Goal: Task Accomplishment & Management: Complete application form

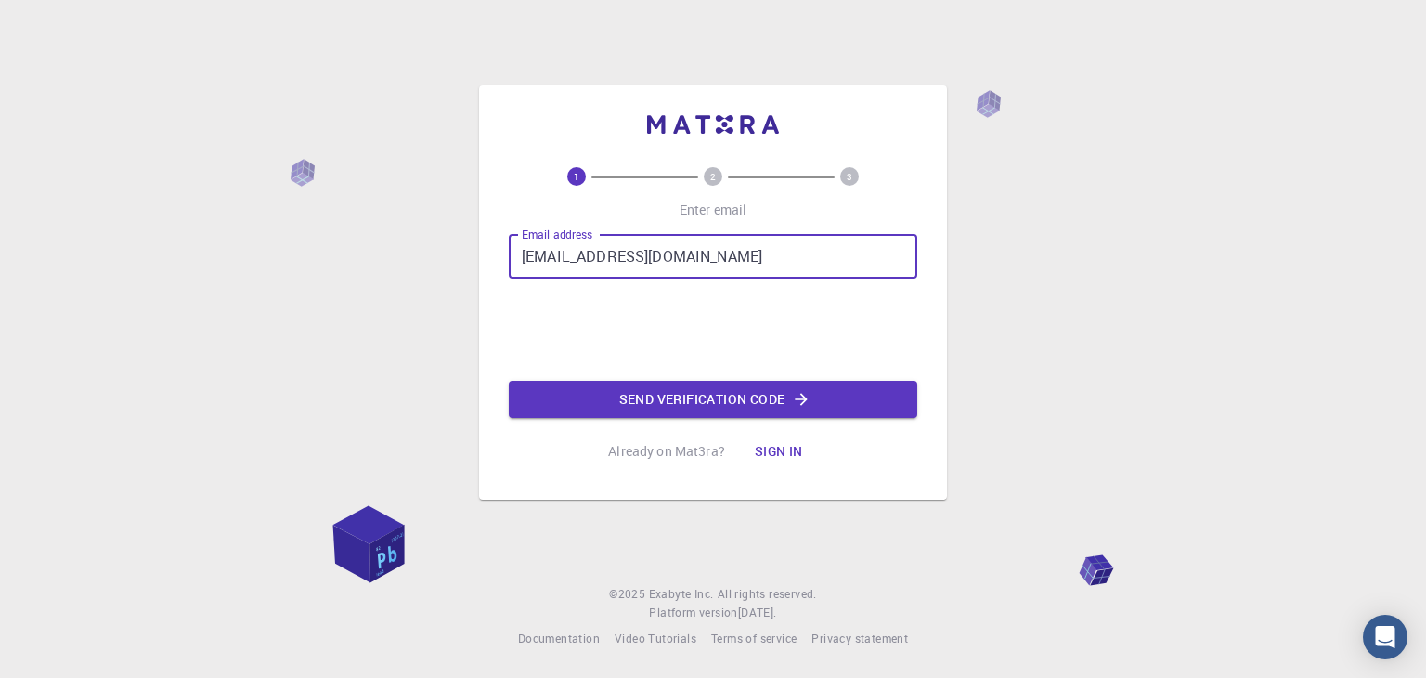
type input "[EMAIL_ADDRESS][DOMAIN_NAME]"
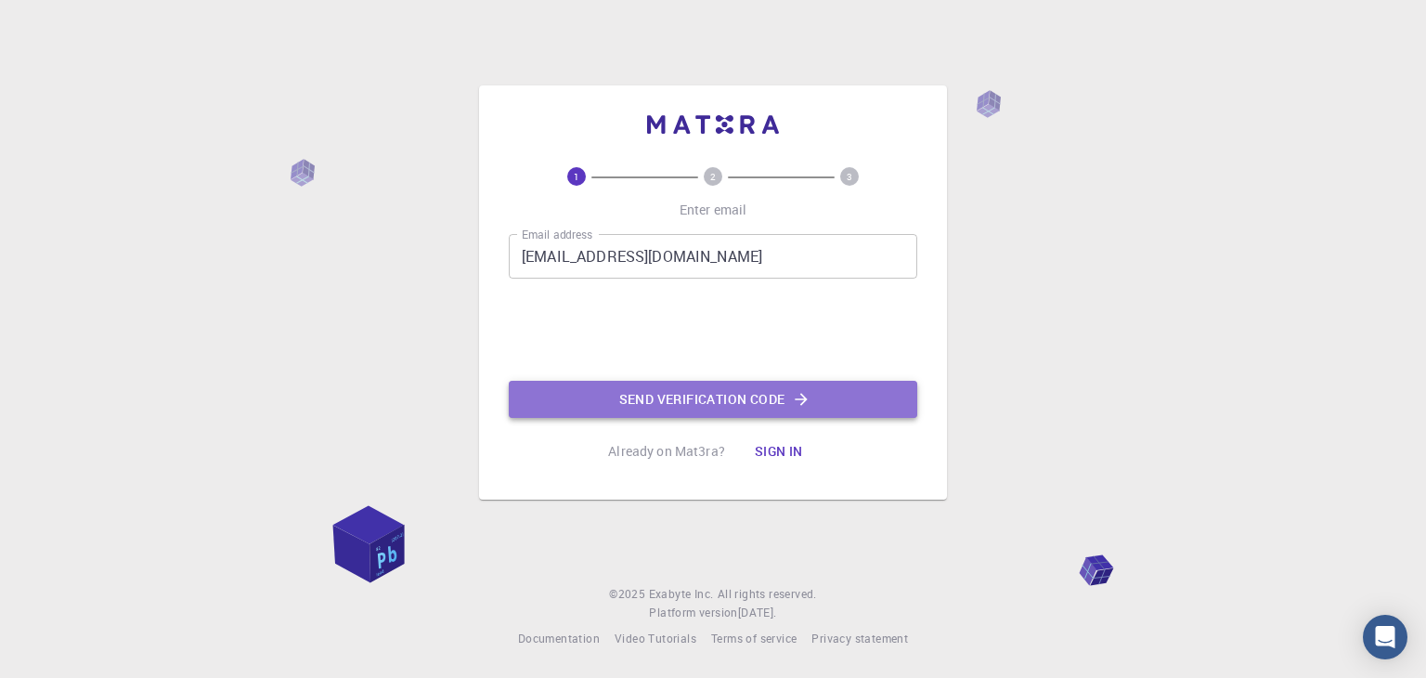
click at [627, 387] on button "Send verification code" at bounding box center [713, 399] width 408 height 37
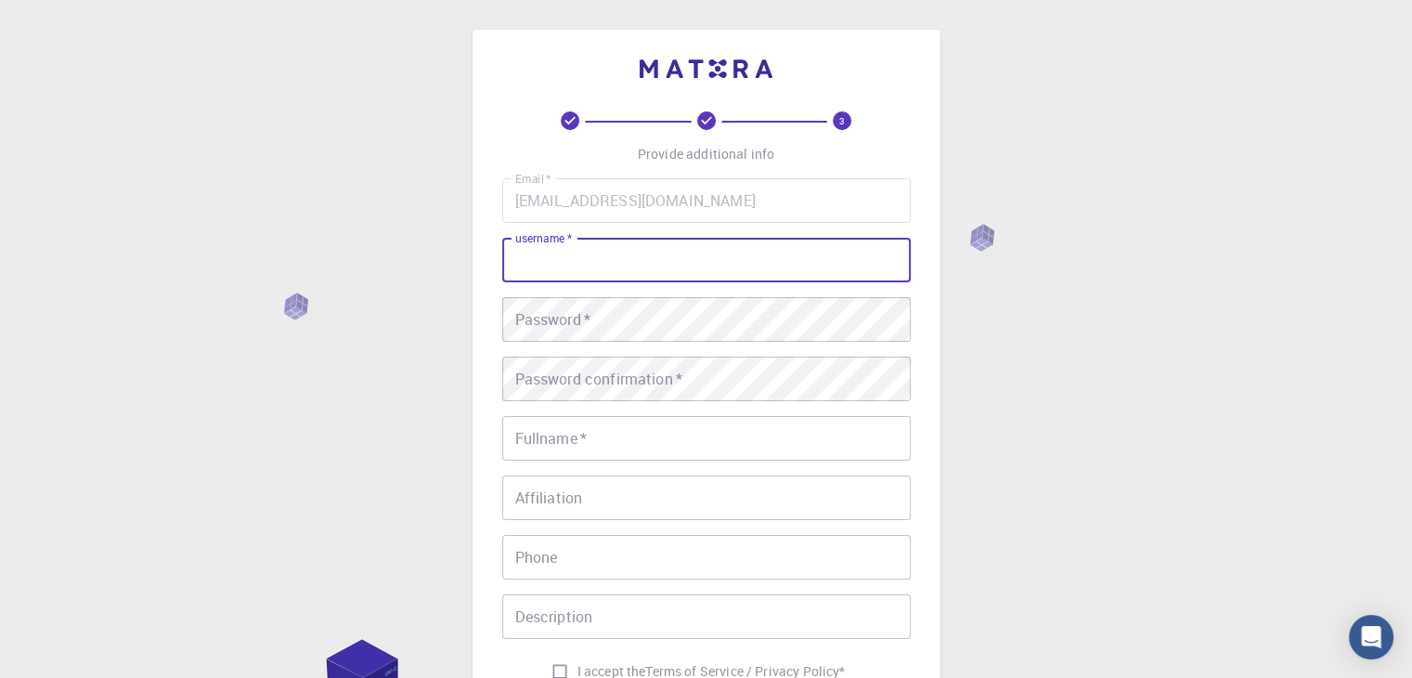
click at [704, 262] on input "username   *" at bounding box center [706, 260] width 408 height 45
type input "[PERSON_NAME]"
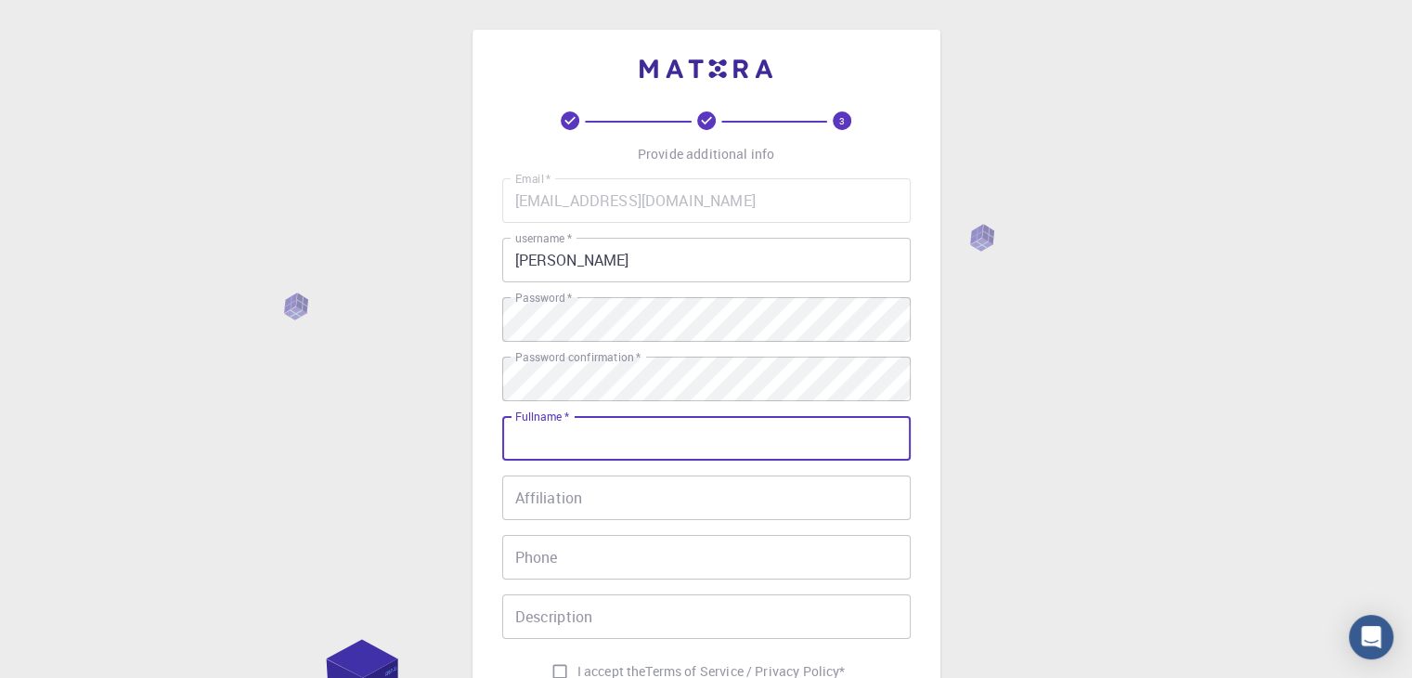
click at [645, 425] on input "Fullname   *" at bounding box center [706, 438] width 408 height 45
click at [625, 443] on input "Fullname   *" at bounding box center [706, 438] width 408 height 45
type input "d"
type input "[PERSON_NAME]"
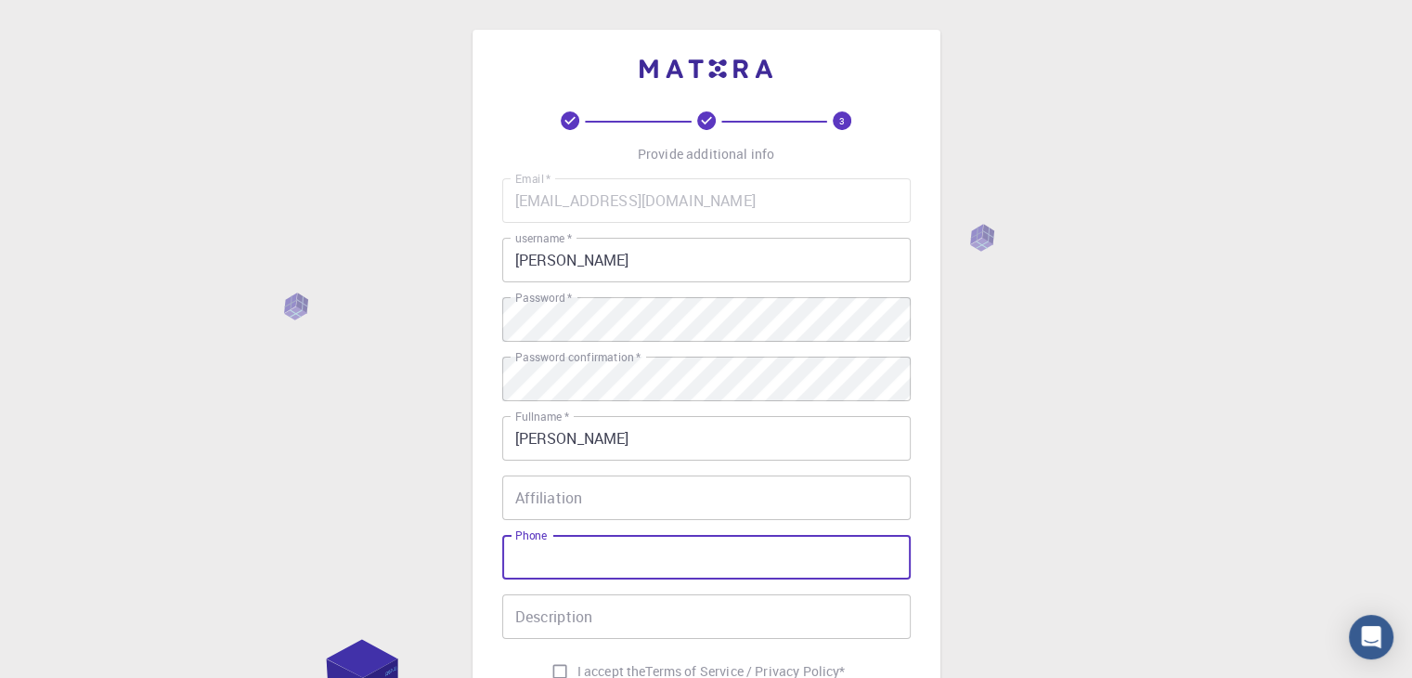
click at [605, 548] on input "Phone" at bounding box center [706, 557] width 408 height 45
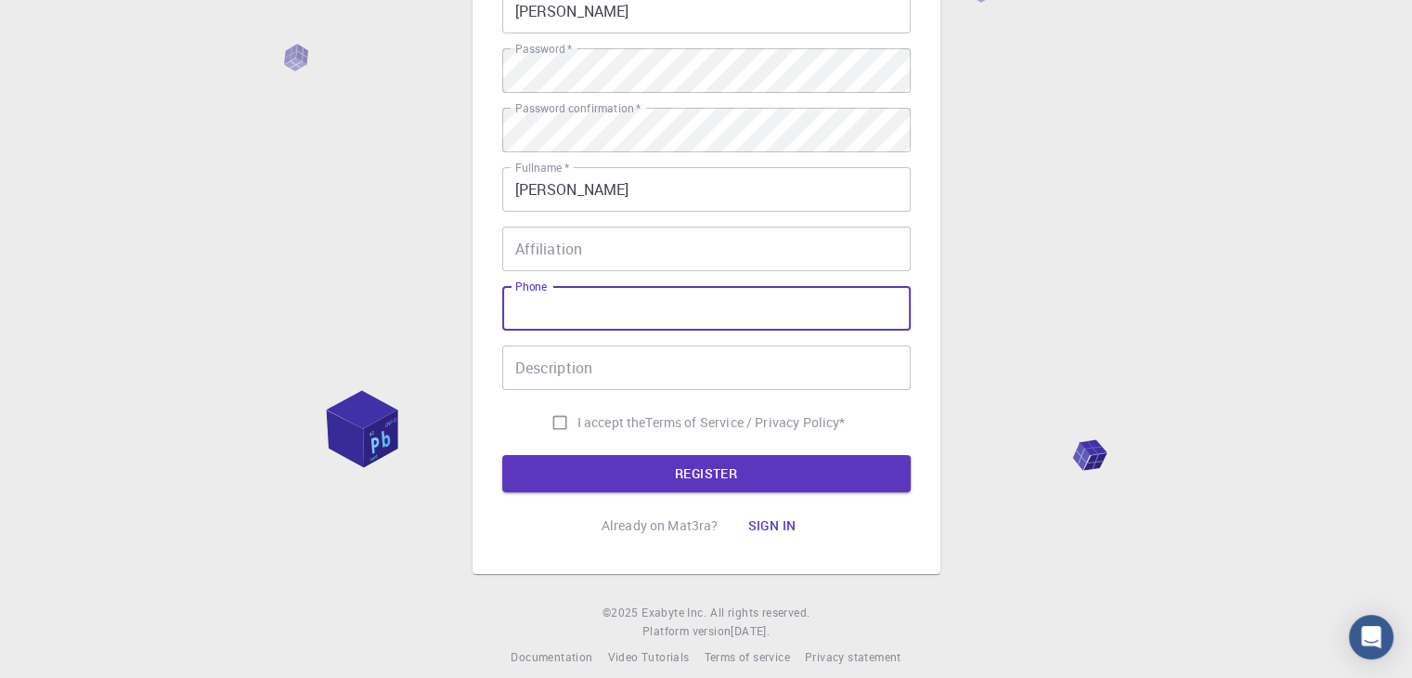
scroll to position [249, 0]
type input "9935191768"
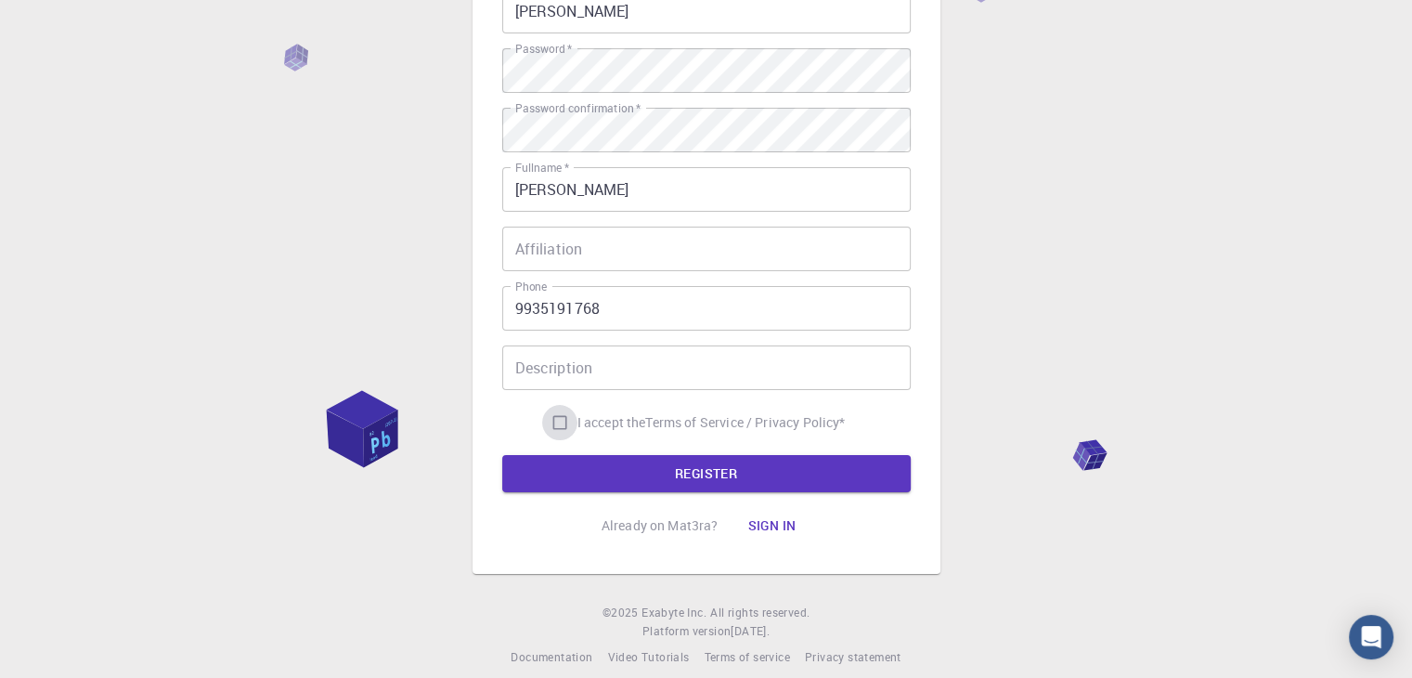
click at [556, 426] on input "I accept the Terms of Service / Privacy Policy *" at bounding box center [559, 422] width 35 height 35
checkbox input "true"
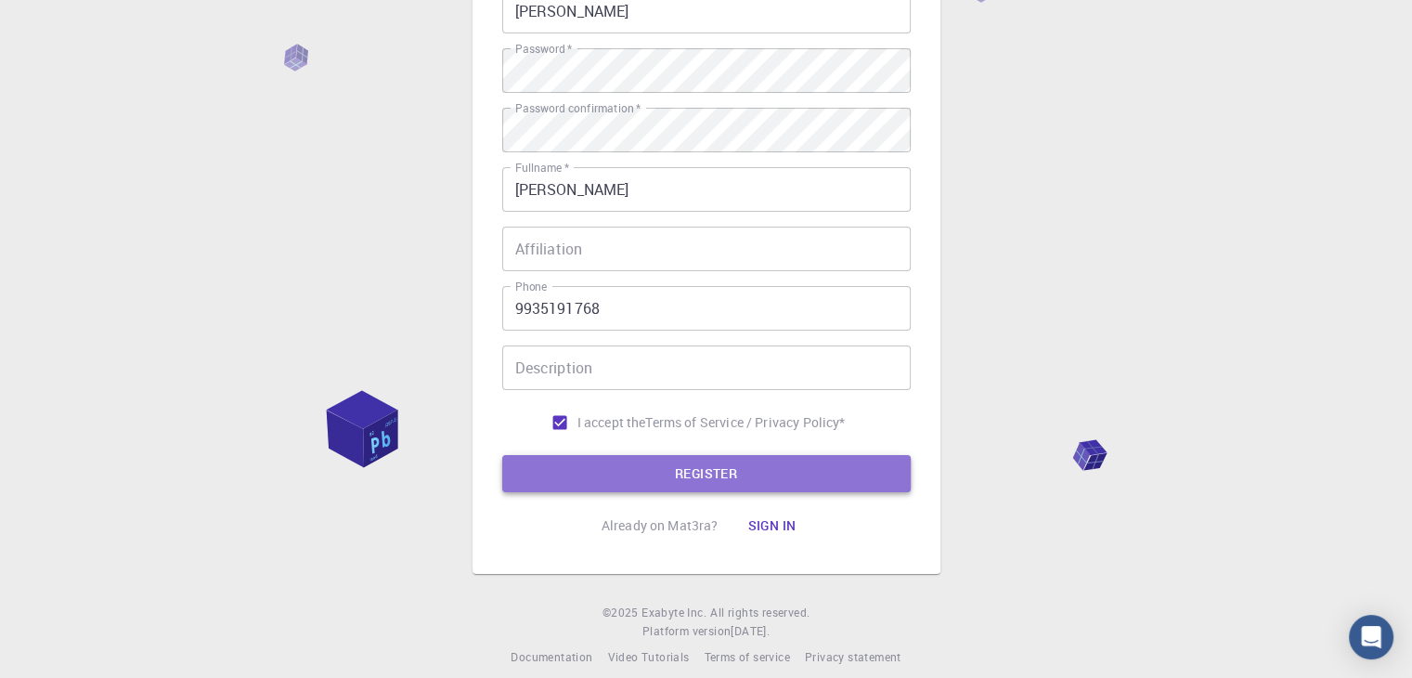
click at [583, 472] on button "REGISTER" at bounding box center [706, 473] width 408 height 37
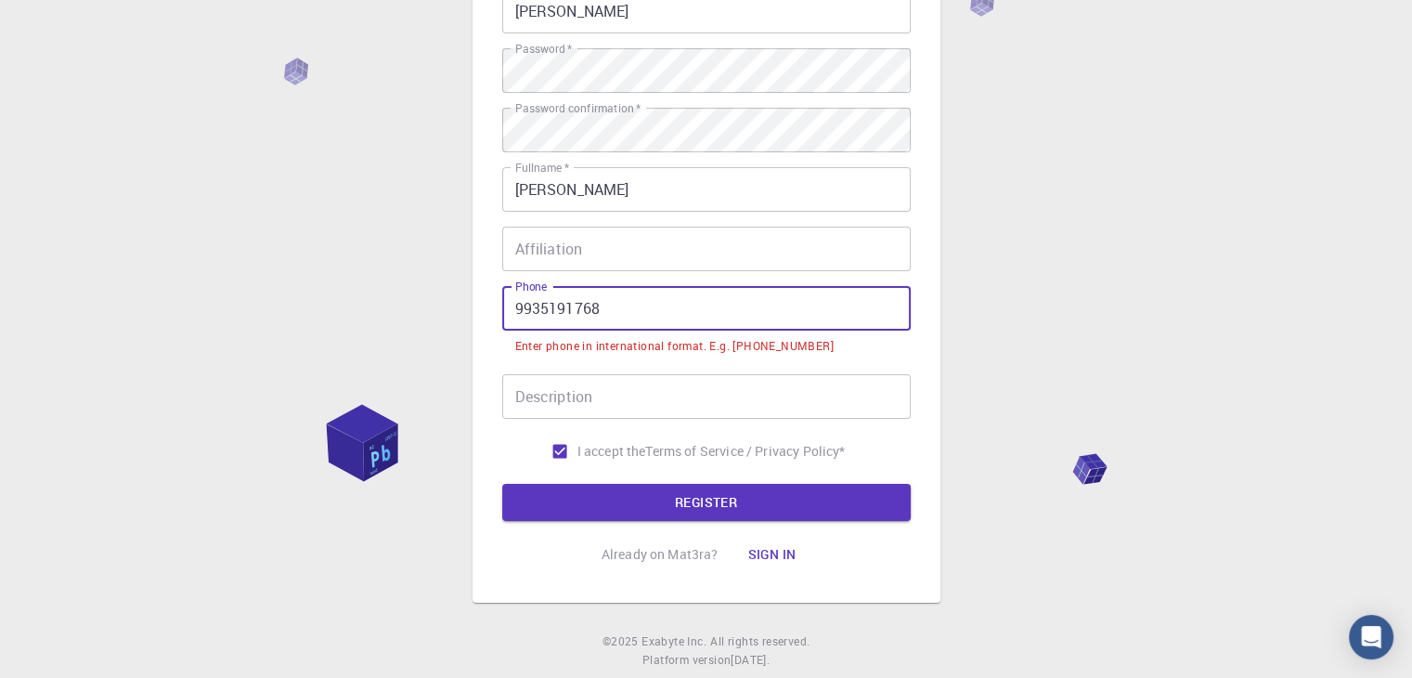
click at [508, 308] on input "9935191768" at bounding box center [706, 308] width 408 height 45
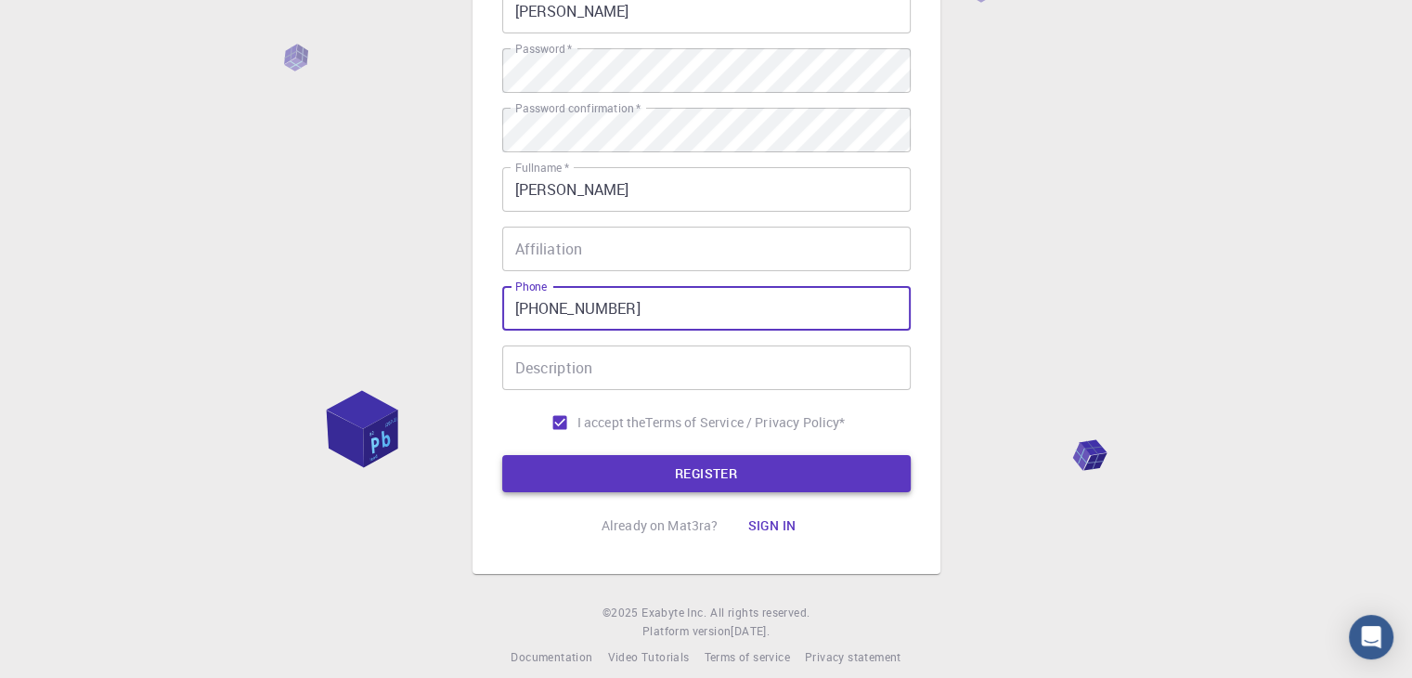
type input "[PHONE_NUMBER]"
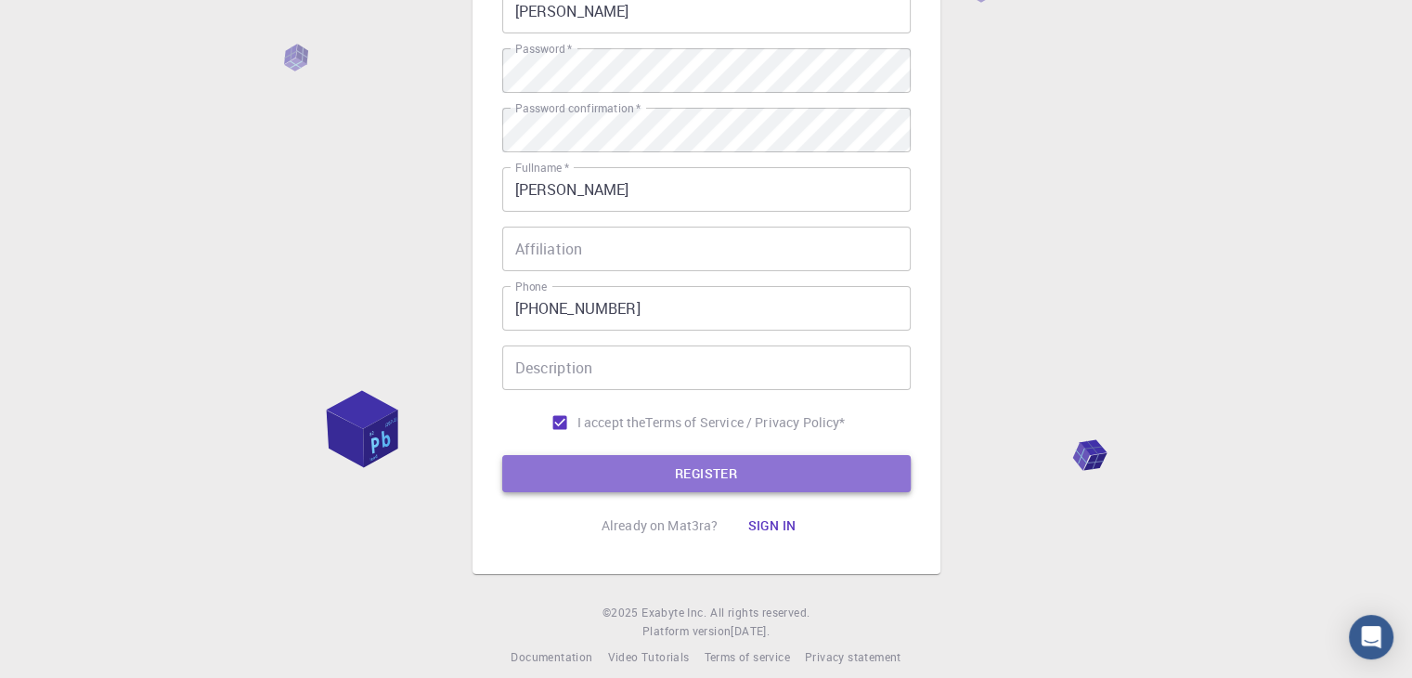
click at [566, 468] on button "REGISTER" at bounding box center [706, 473] width 408 height 37
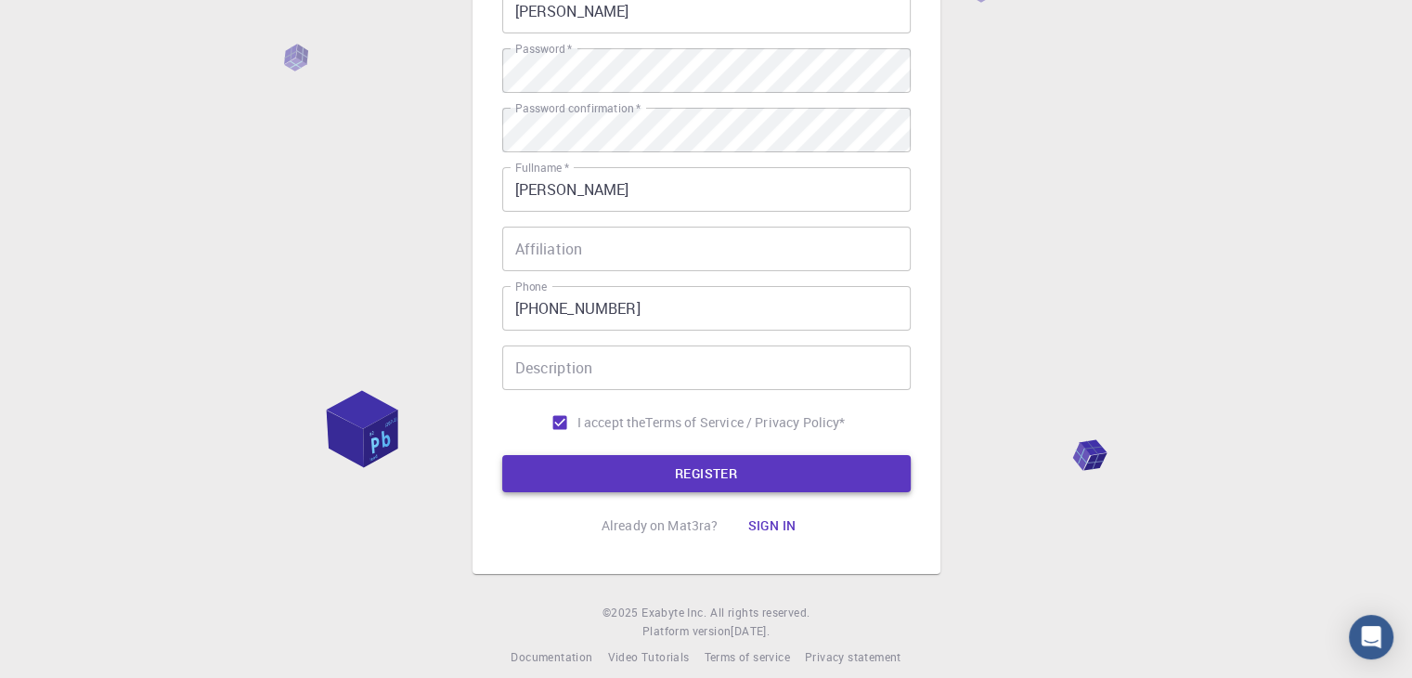
click at [620, 471] on button "REGISTER" at bounding box center [706, 473] width 408 height 37
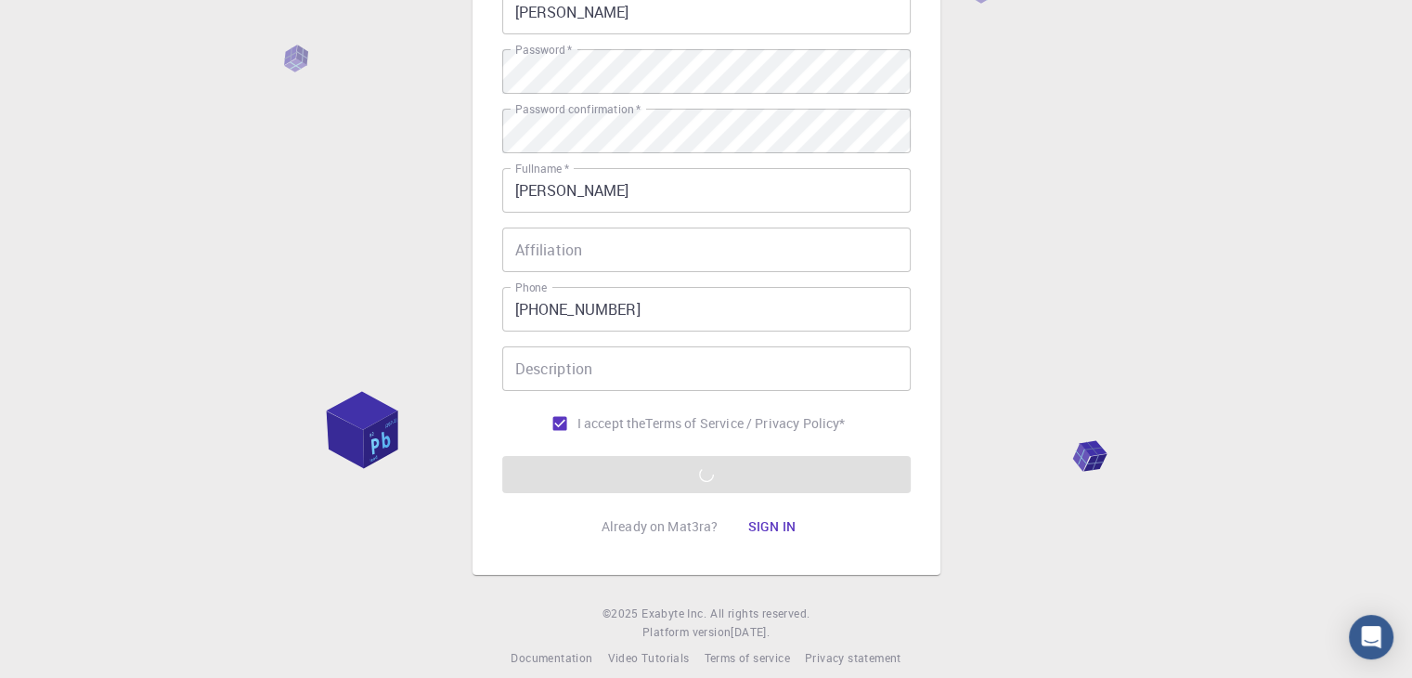
scroll to position [187, 0]
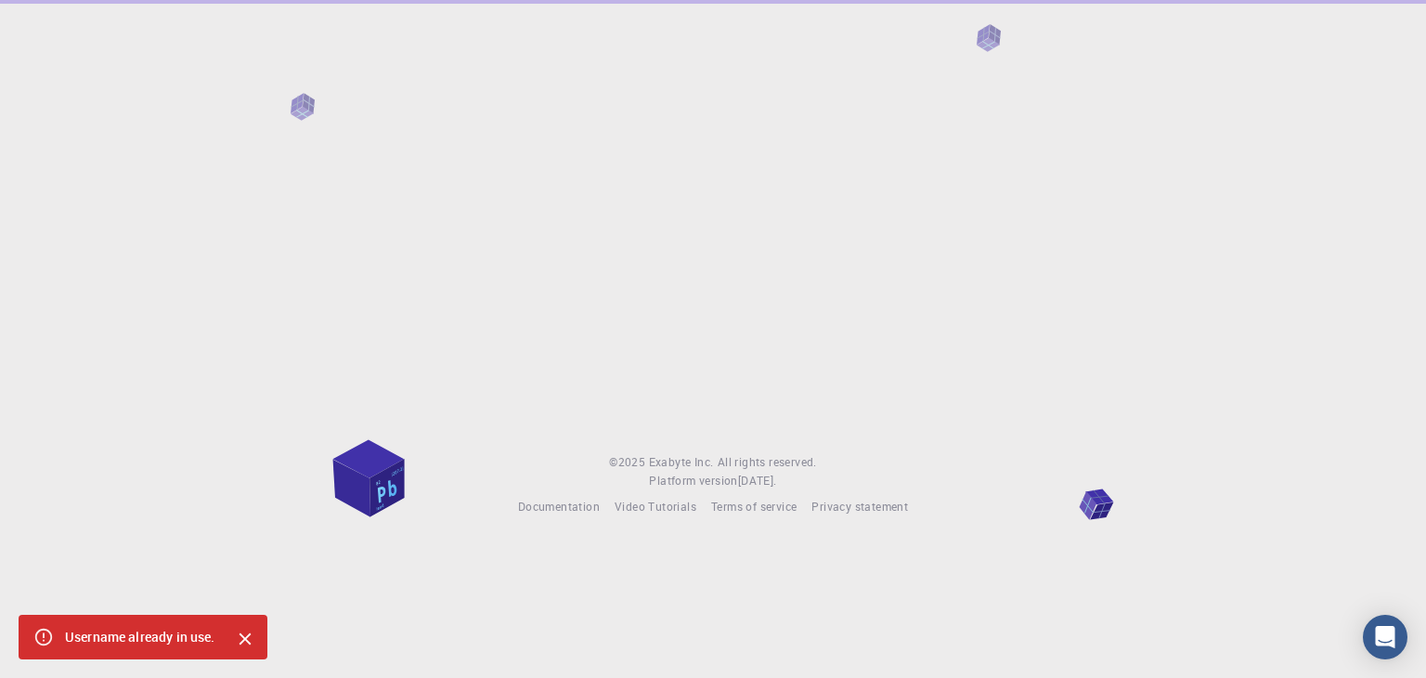
drag, startPoint x: 1425, startPoint y: 343, endPoint x: 1411, endPoint y: 63, distance: 280.7
click at [1411, 63] on html "© 2025 Exabyte Inc. All rights reserved. Platform version [DATE] . Documentatio…" at bounding box center [713, 339] width 1426 height 678
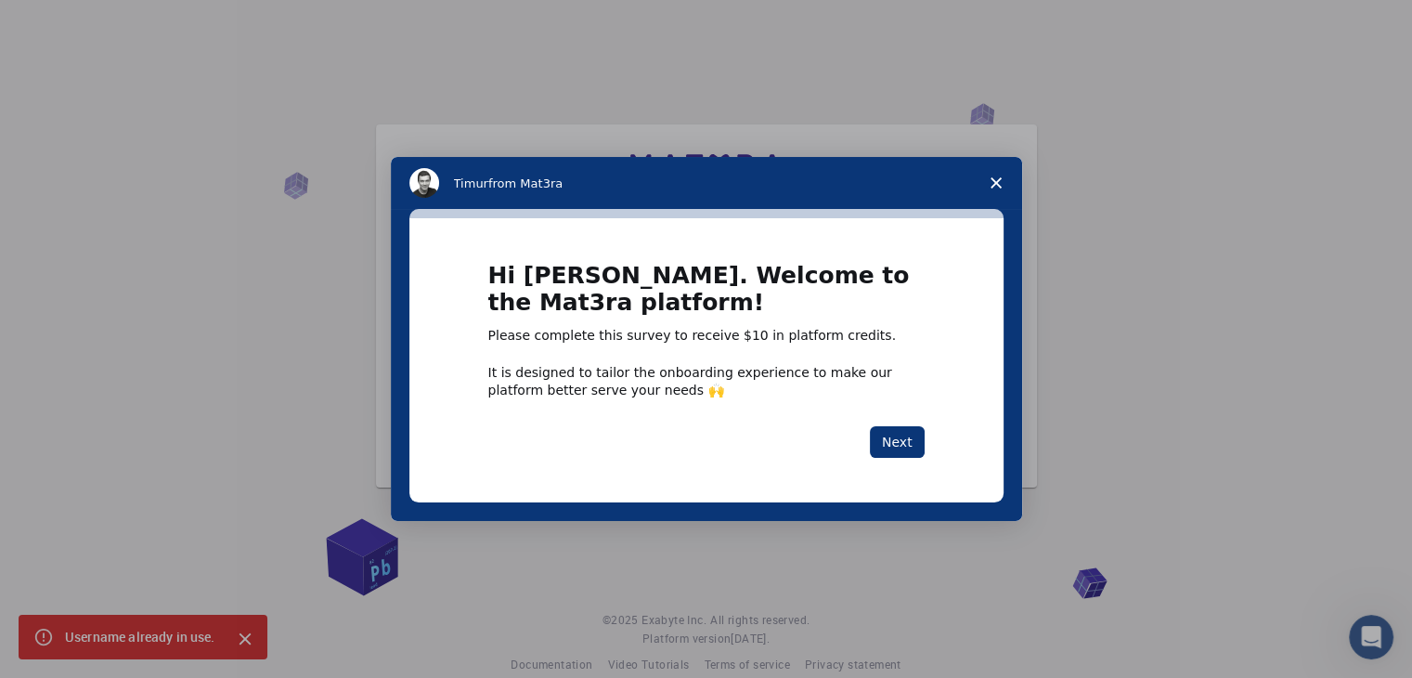
click at [249, 634] on div "Intercom messenger" at bounding box center [706, 339] width 1412 height 678
click at [899, 434] on button "Next" at bounding box center [897, 442] width 55 height 32
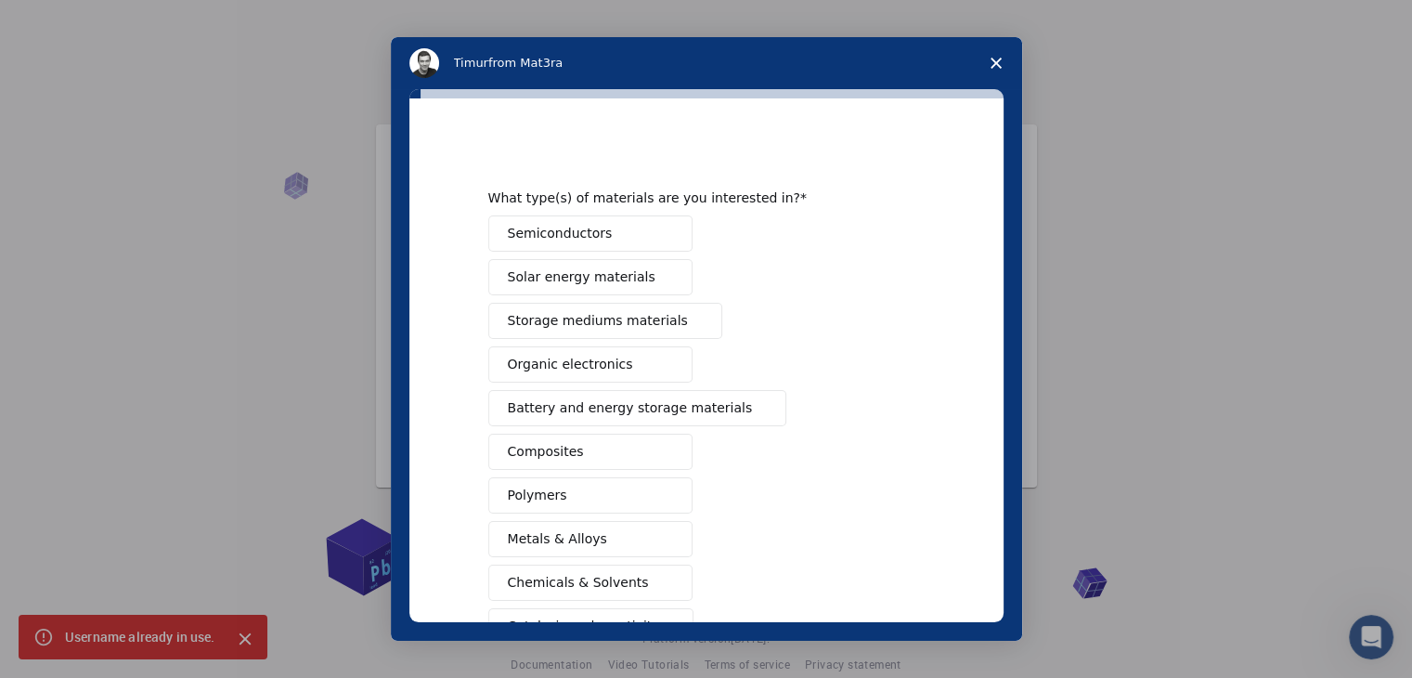
click at [899, 434] on div "Semiconductors Solar energy materials Storage mediums materials Organic electro…" at bounding box center [706, 473] width 436 height 516
click at [620, 530] on button "Metals & Alloys" at bounding box center [590, 539] width 204 height 36
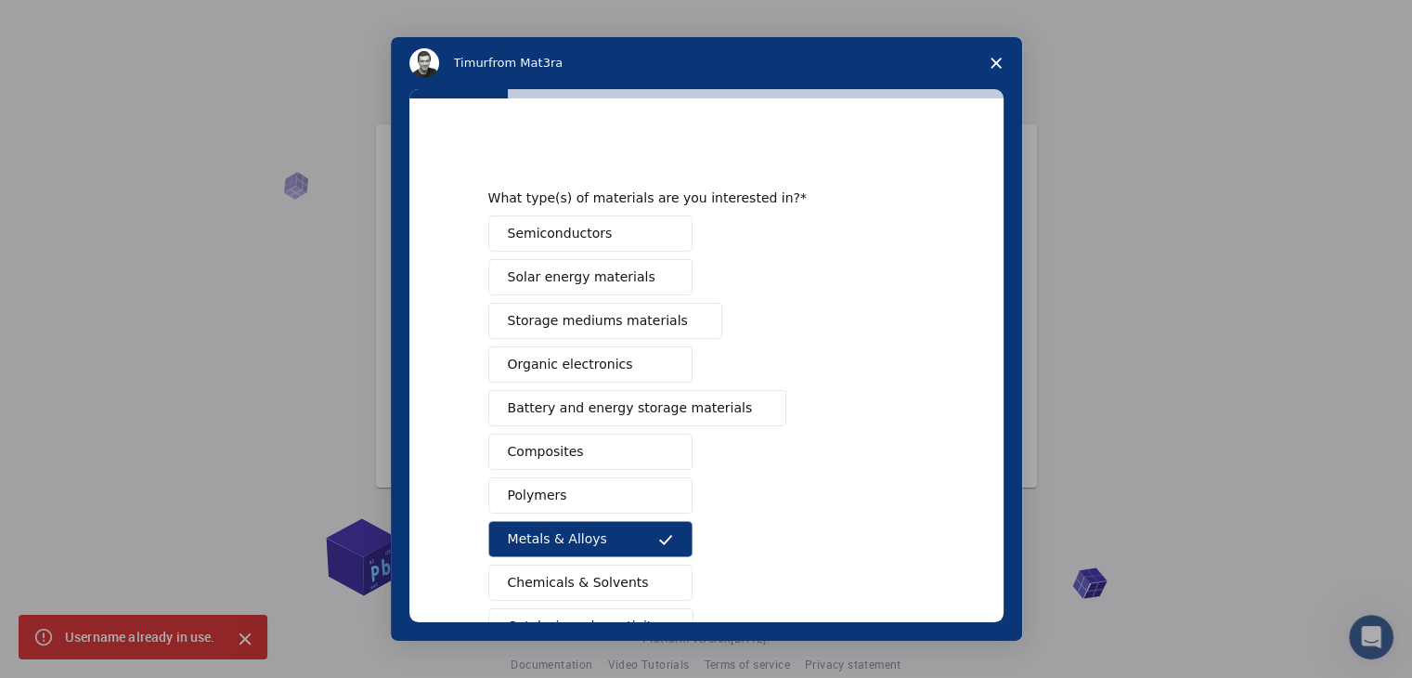
scroll to position [213, 0]
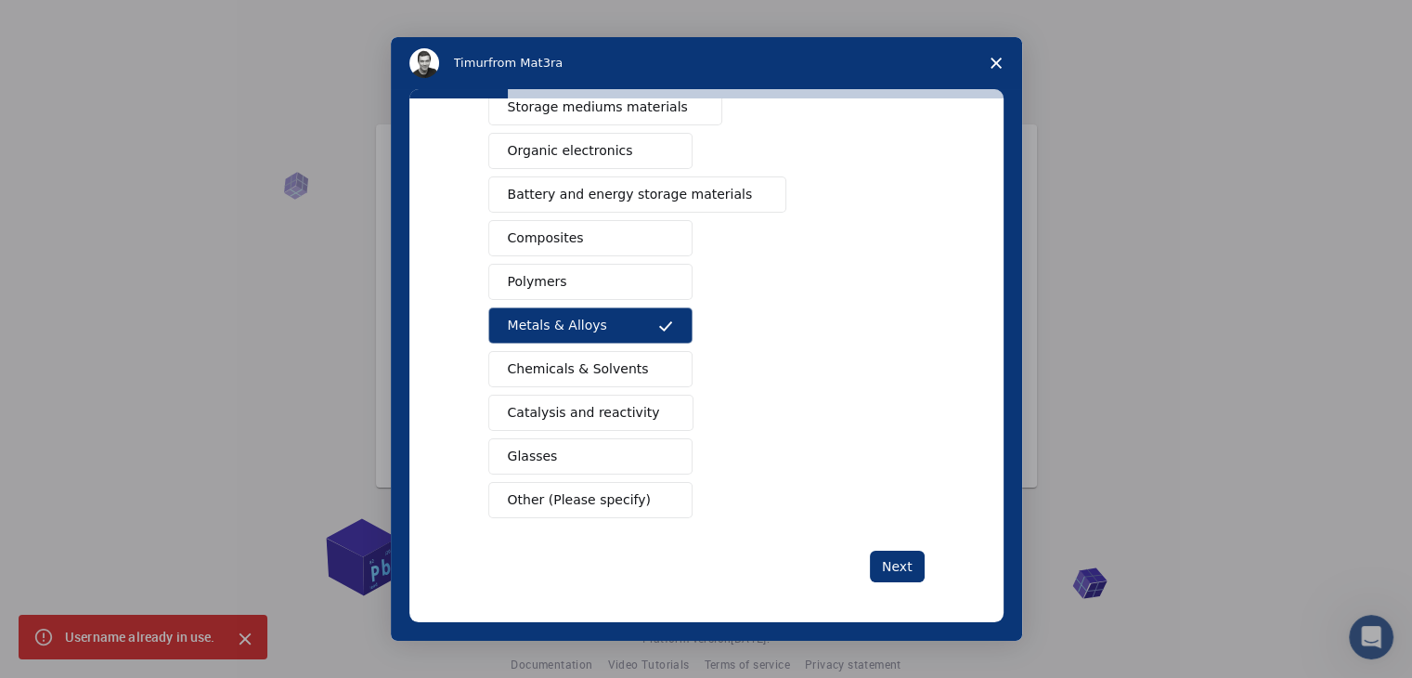
click at [591, 443] on button "Glasses" at bounding box center [590, 456] width 204 height 36
click at [611, 237] on button "Composites" at bounding box center [590, 238] width 204 height 36
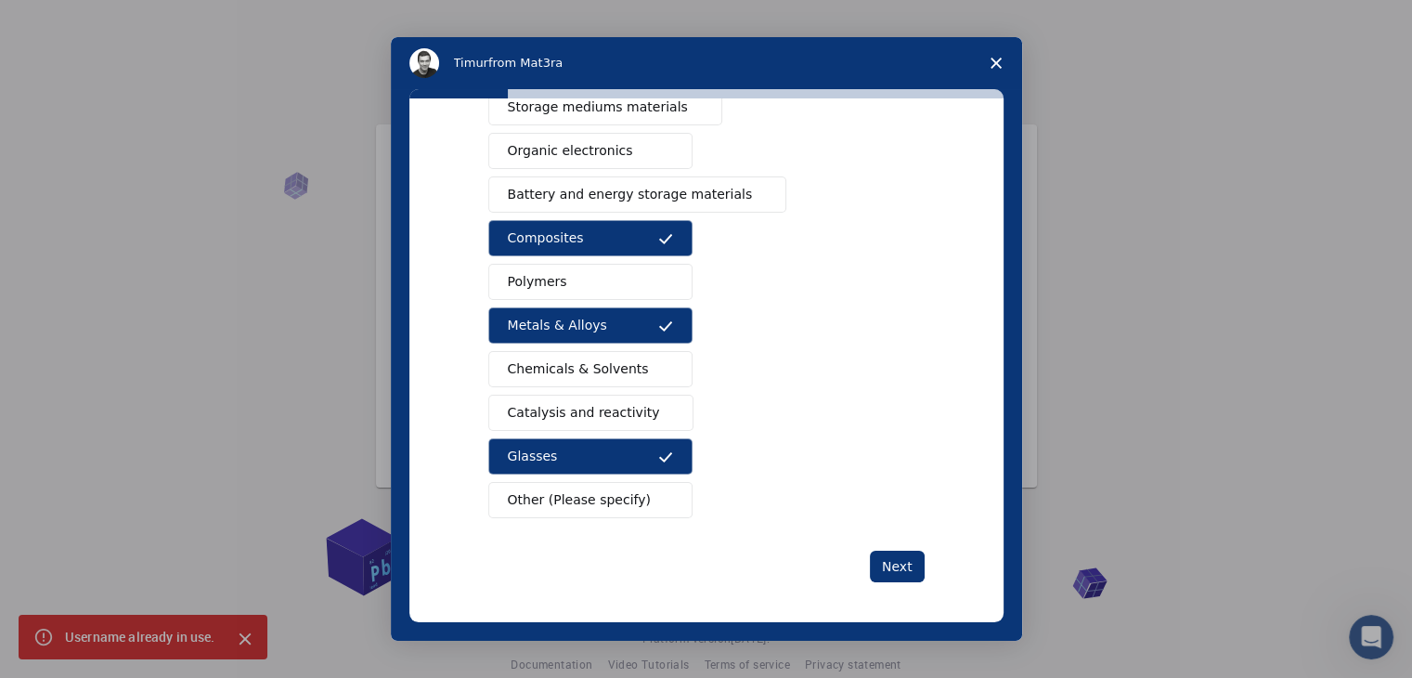
click at [604, 260] on div "Semiconductors Solar energy materials Storage mediums materials Organic electro…" at bounding box center [706, 260] width 436 height 516
click at [598, 272] on button "Polymers" at bounding box center [590, 282] width 204 height 36
click at [635, 108] on span "Storage mediums materials" at bounding box center [598, 106] width 180 height 19
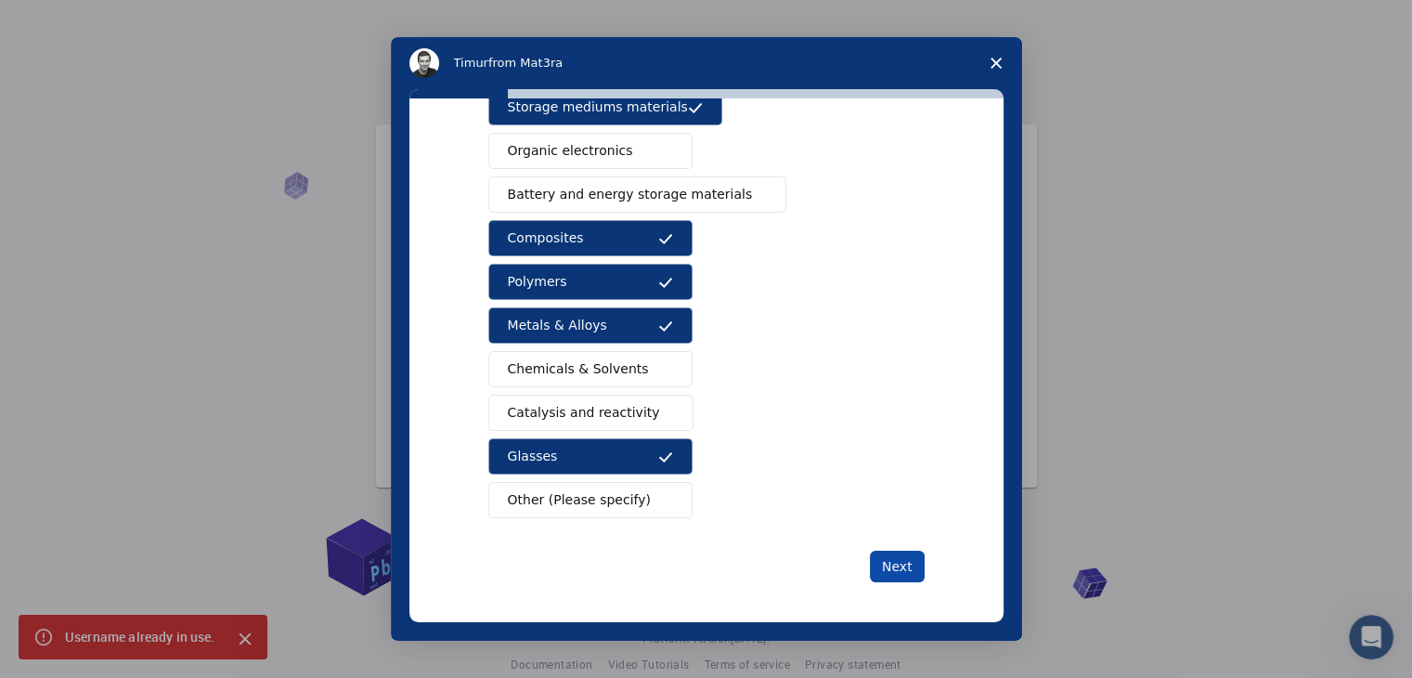
click at [876, 564] on button "Next" at bounding box center [897, 566] width 55 height 32
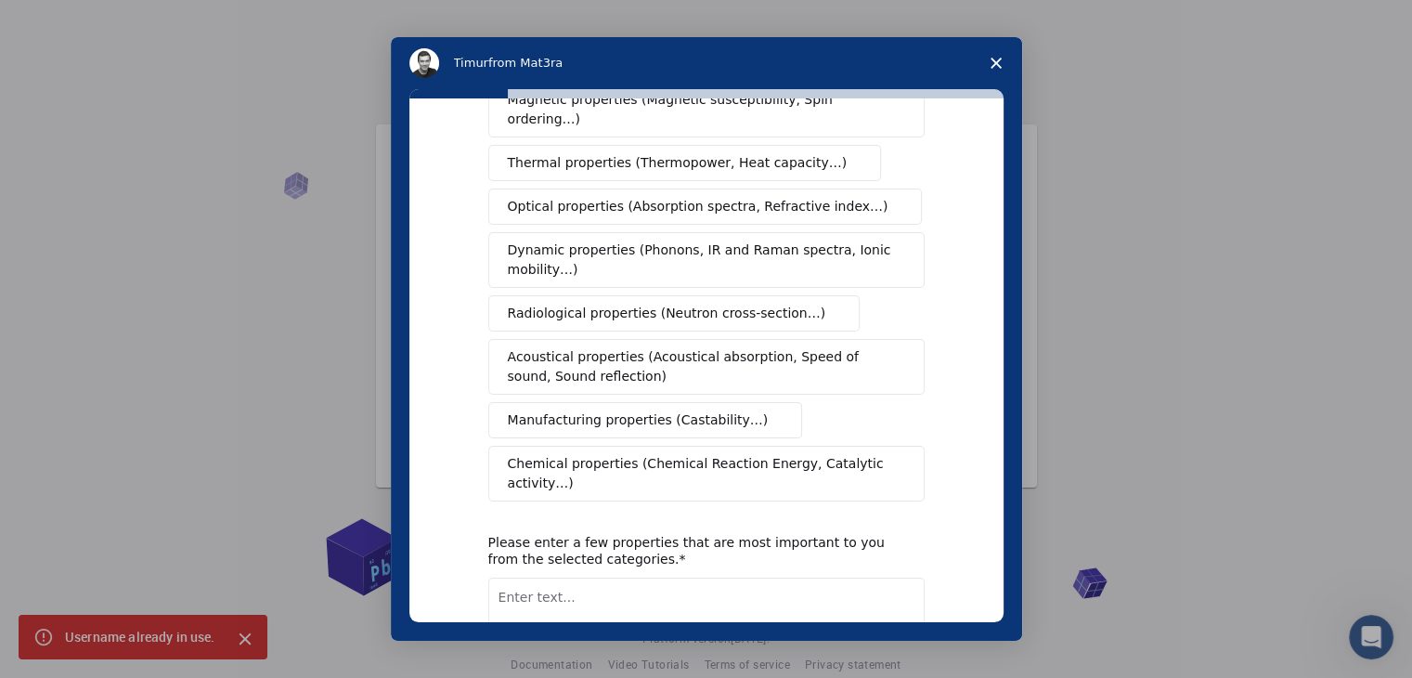
scroll to position [0, 0]
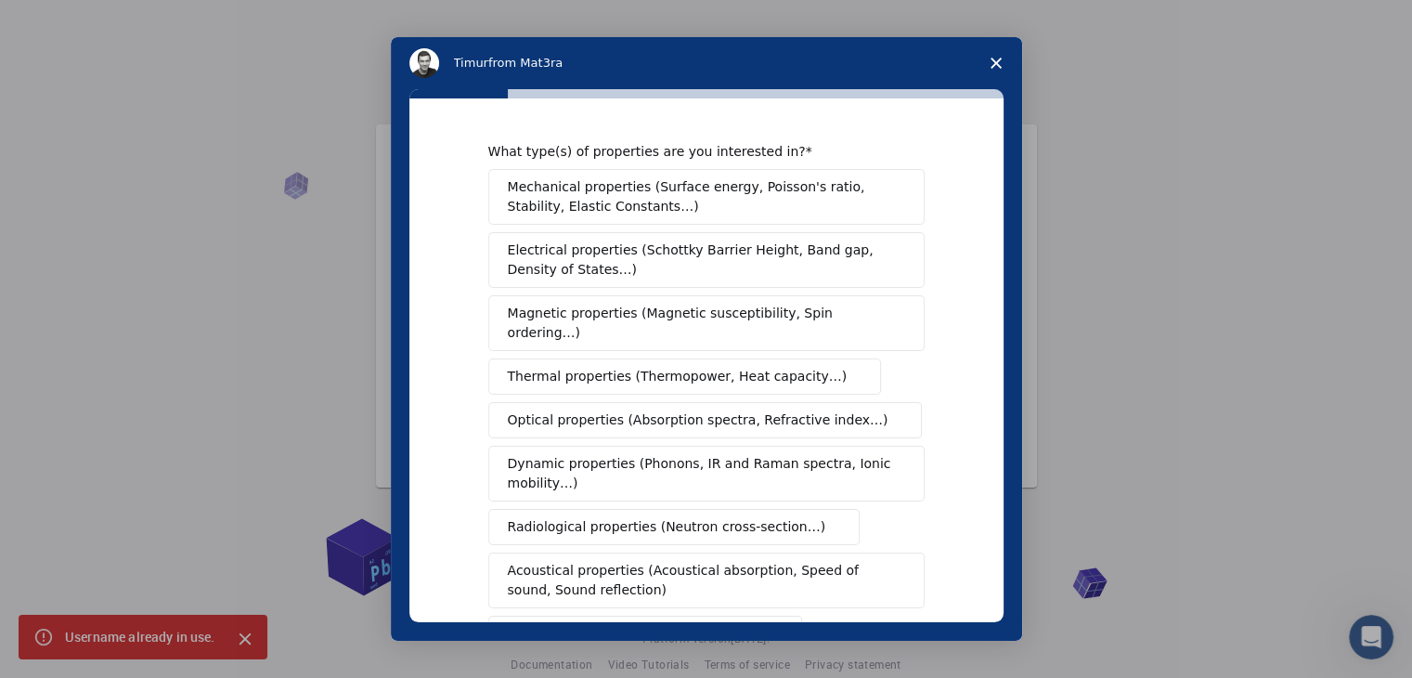
click at [992, 70] on span "Close survey" at bounding box center [996, 63] width 52 height 52
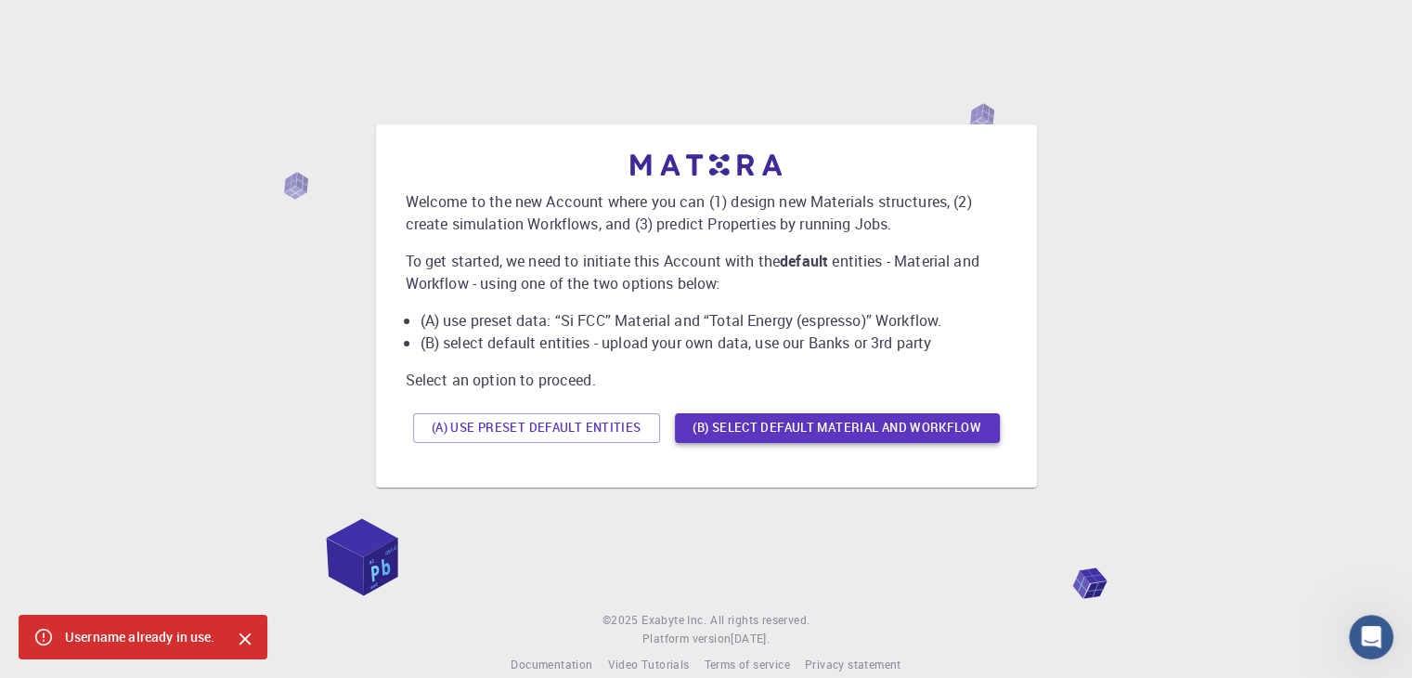
click at [780, 422] on button "(B) Select default material and workflow" at bounding box center [837, 428] width 325 height 30
